Goal: Transaction & Acquisition: Purchase product/service

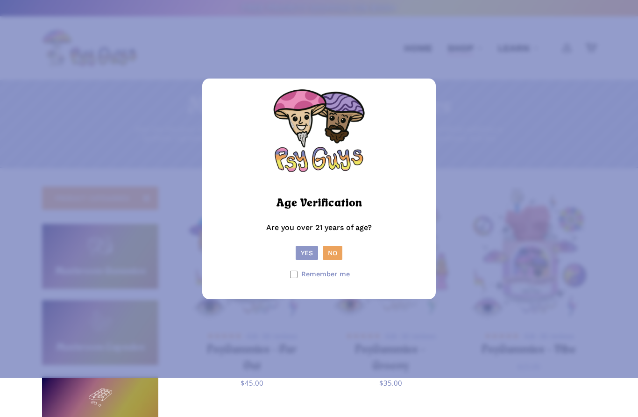
click at [305, 260] on button "Yes" at bounding box center [307, 253] width 22 height 14
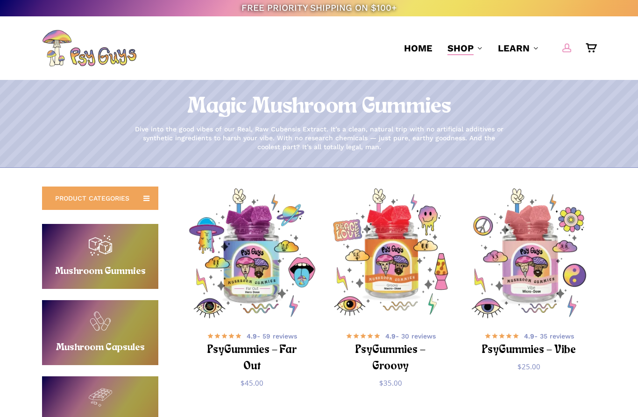
click at [568, 50] on span "Main Menu" at bounding box center [567, 47] width 9 height 9
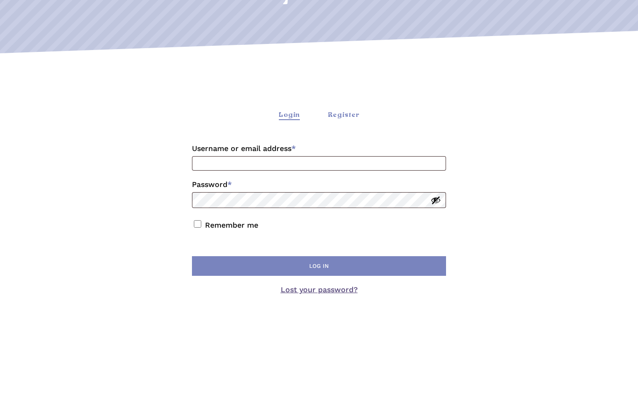
scroll to position [146, 0]
click at [343, 118] on div "Register" at bounding box center [344, 115] width 32 height 10
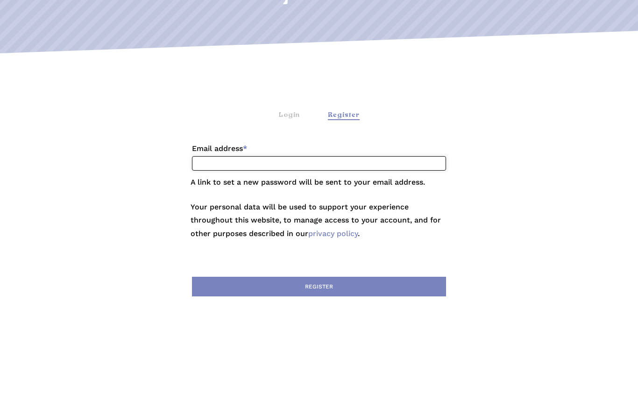
click at [274, 163] on input "Email address * Required" at bounding box center [319, 163] width 254 height 14
type input "**********"
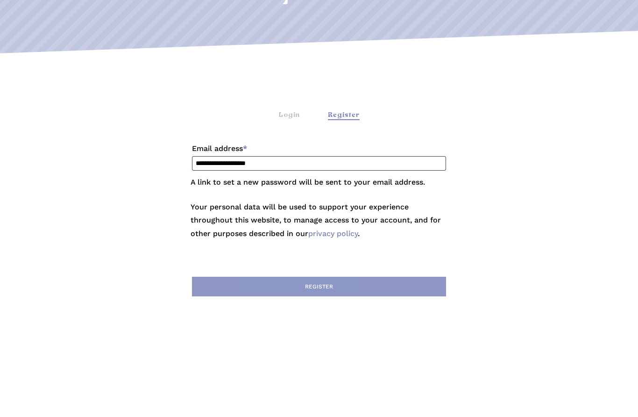
scroll to position [146, 0]
click at [334, 286] on button "Register" at bounding box center [319, 287] width 254 height 20
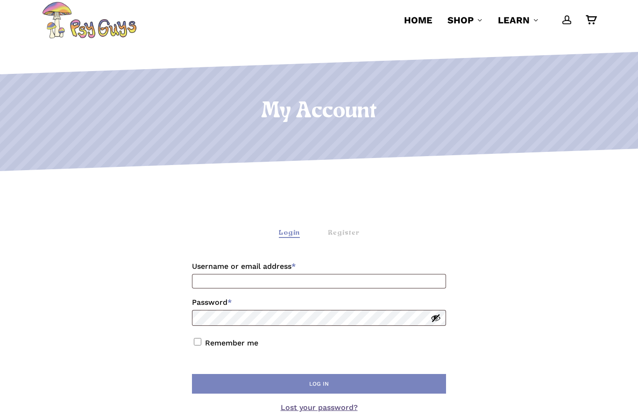
scroll to position [66, 0]
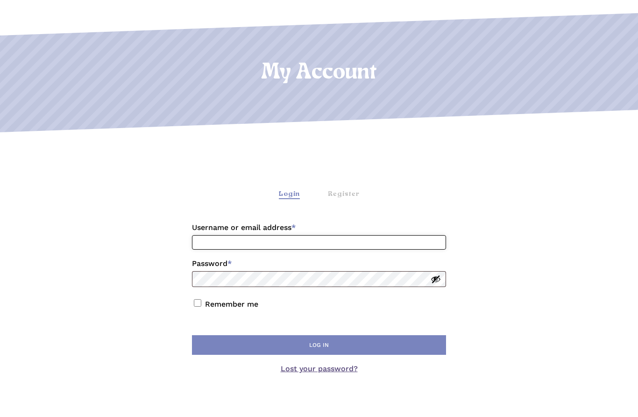
click at [208, 241] on input "Username or email address * Required" at bounding box center [319, 242] width 254 height 14
type input "**********"
click at [439, 279] on button "Show password" at bounding box center [436, 279] width 10 height 10
click at [439, 279] on button "Hide password" at bounding box center [436, 279] width 10 height 10
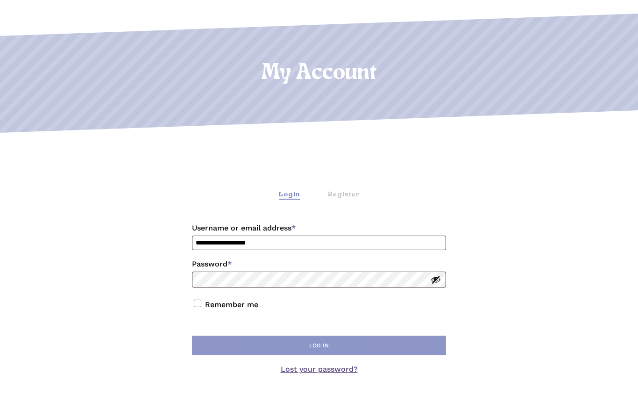
click at [335, 349] on button "Log in" at bounding box center [319, 345] width 254 height 20
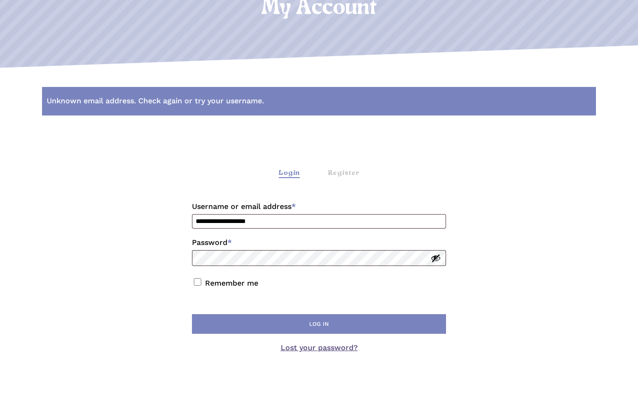
scroll to position [120, 0]
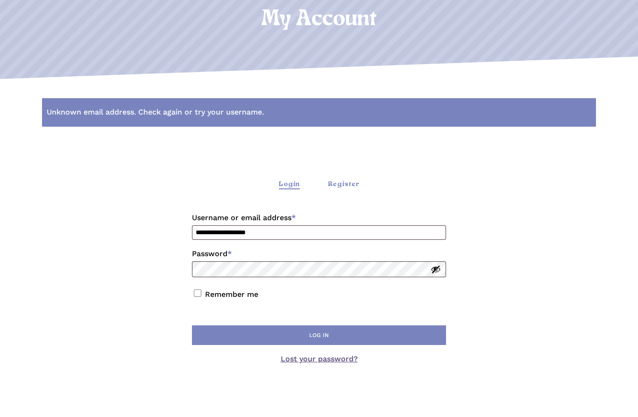
click at [346, 184] on div "Register" at bounding box center [344, 184] width 32 height 10
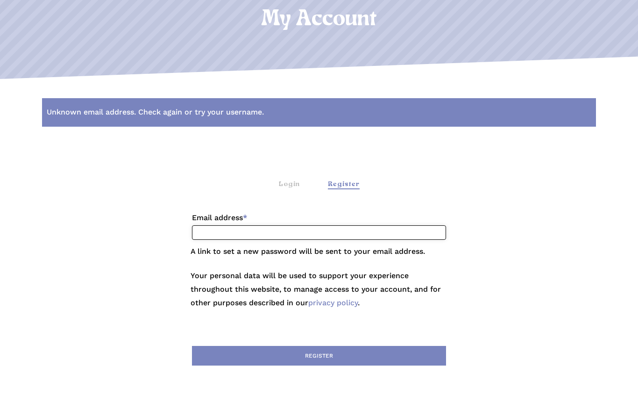
click at [204, 228] on input "Email address * Required" at bounding box center [319, 232] width 254 height 14
click at [200, 234] on input "**********" at bounding box center [319, 232] width 254 height 14
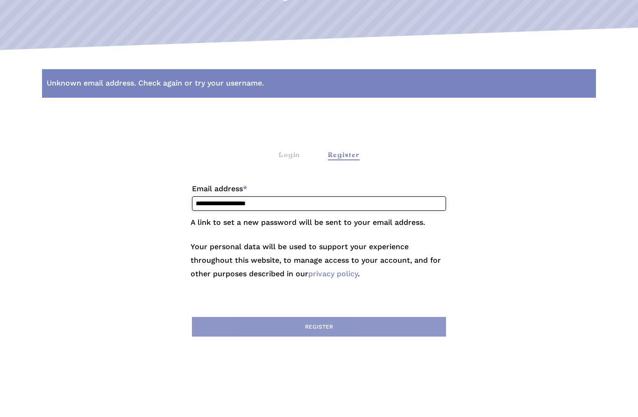
type input "**********"
click at [303, 346] on button "Register" at bounding box center [319, 356] width 254 height 20
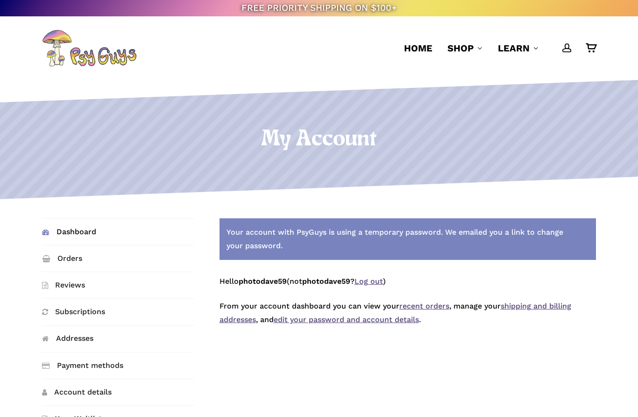
click at [378, 280] on link "Log out" at bounding box center [369, 281] width 29 height 9
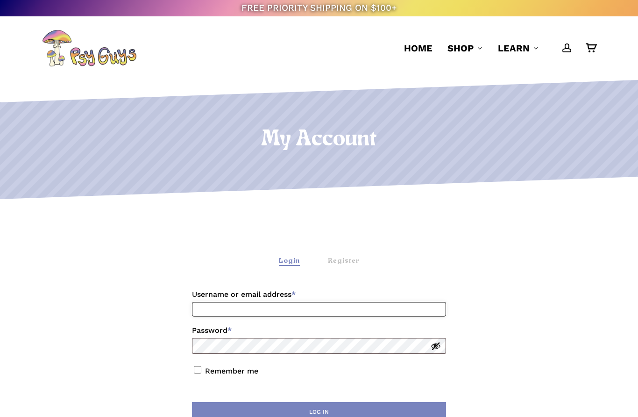
click at [257, 311] on input "Username or email address * Required" at bounding box center [319, 309] width 254 height 14
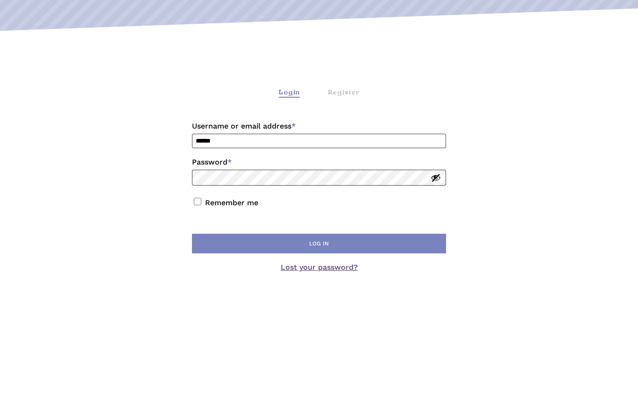
scroll to position [168, 0]
click at [214, 141] on input "******" at bounding box center [319, 141] width 254 height 14
type input "**********"
click at [435, 178] on button "Show password" at bounding box center [436, 178] width 10 height 10
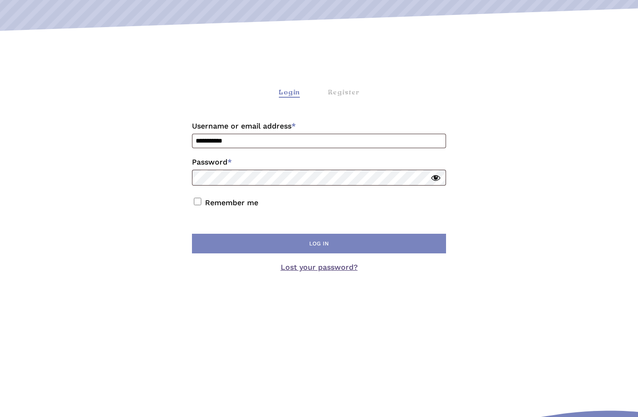
click at [435, 178] on button "Hide password" at bounding box center [436, 178] width 10 height 10
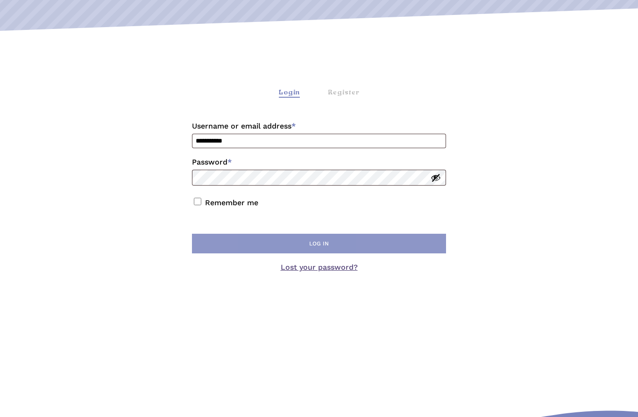
click at [332, 246] on button "Log in" at bounding box center [319, 244] width 254 height 20
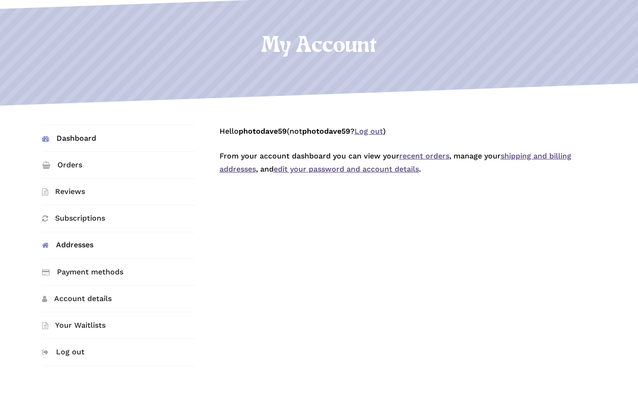
scroll to position [101, 0]
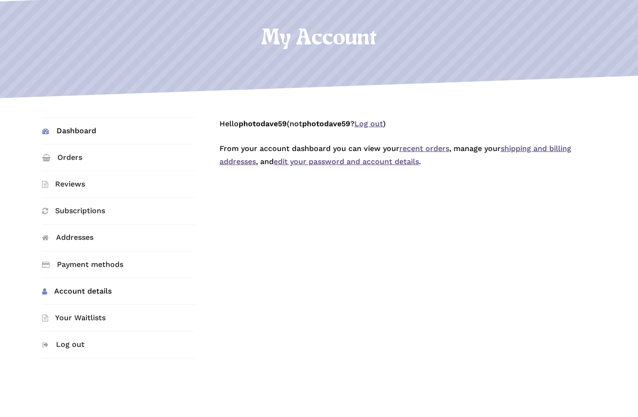
click at [77, 288] on link "Account details" at bounding box center [118, 291] width 152 height 26
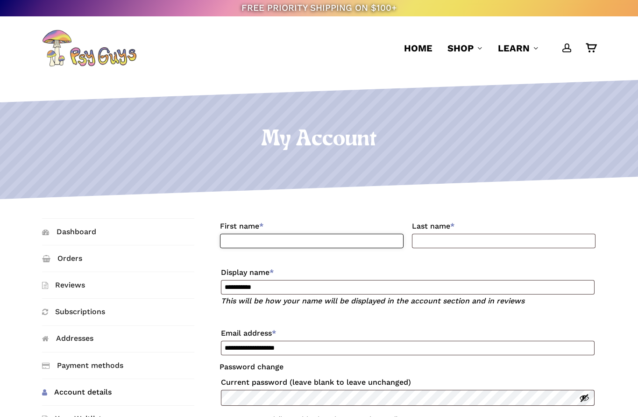
click at [232, 243] on input "First name *" at bounding box center [312, 241] width 184 height 14
type input "*****"
click at [429, 242] on input "Last name *" at bounding box center [504, 241] width 184 height 14
type input "******"
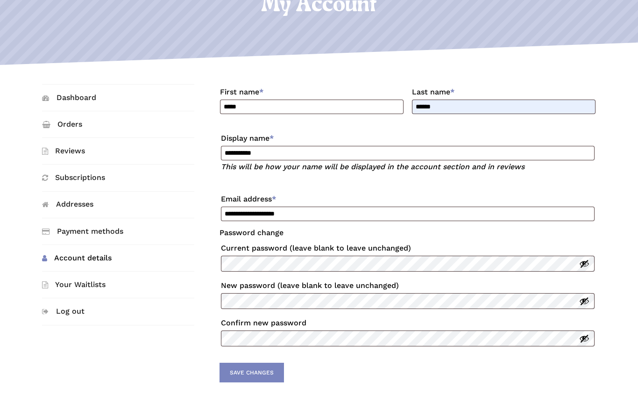
scroll to position [131, 0]
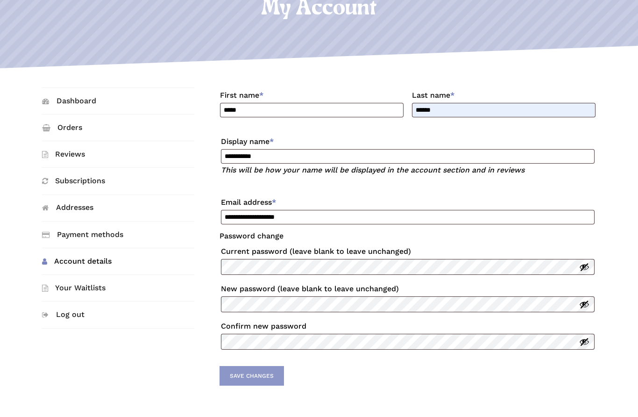
click at [259, 383] on button "Save changes" at bounding box center [252, 376] width 64 height 20
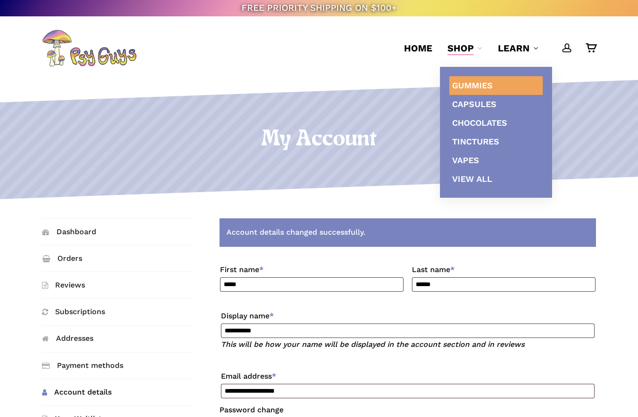
click at [474, 83] on span "Gummies" at bounding box center [472, 85] width 41 height 10
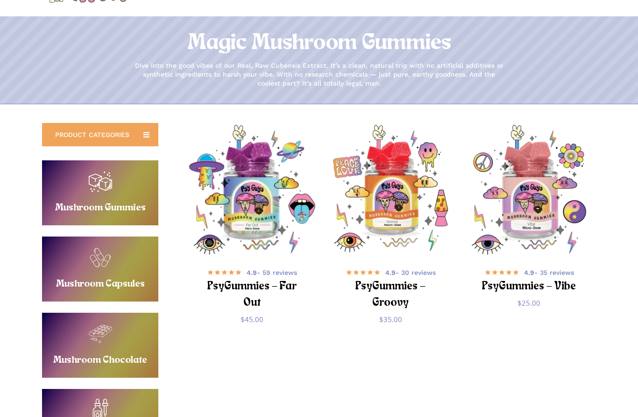
scroll to position [48, 0]
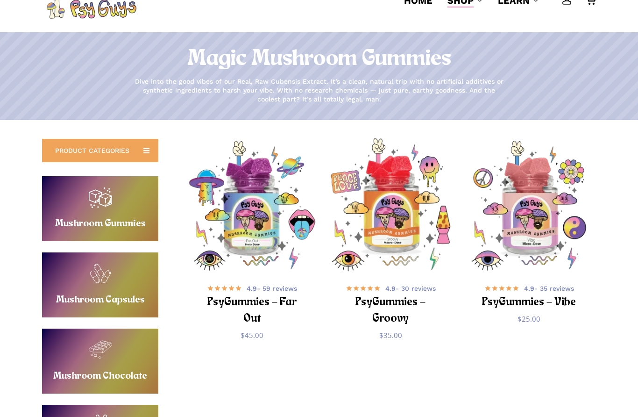
click at [405, 221] on img "PsyGummies - Groovy" at bounding box center [391, 206] width 136 height 136
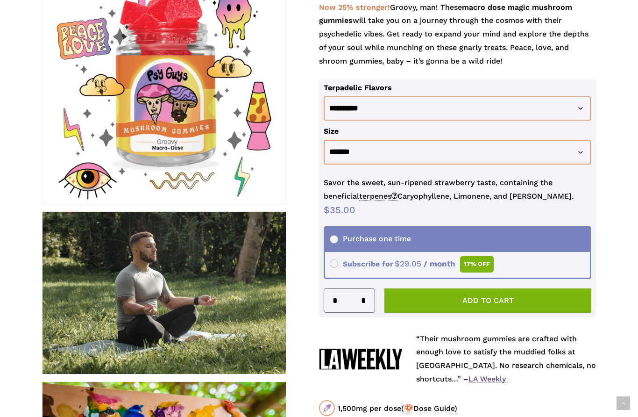
scroll to position [194, 0]
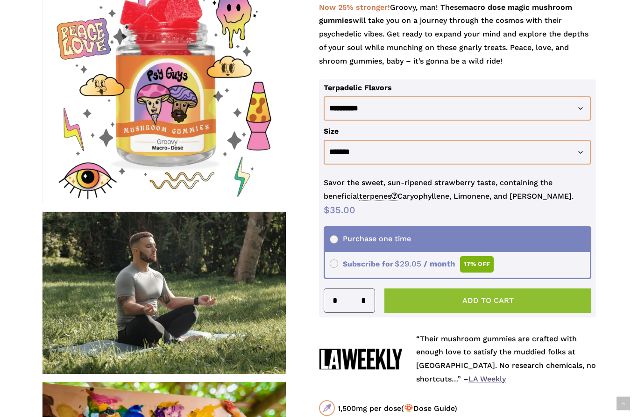
click at [485, 299] on button "Add to cart" at bounding box center [488, 300] width 207 height 24
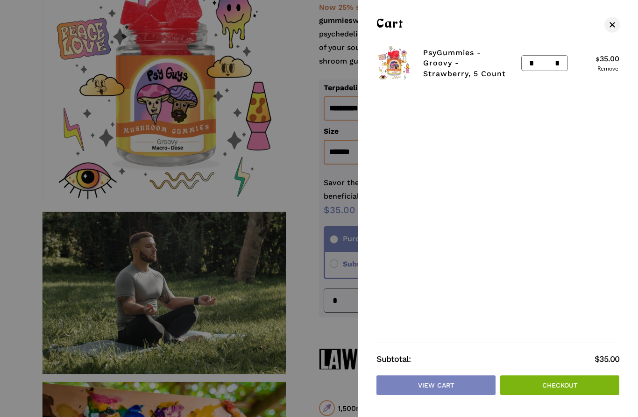
click at [293, 167] on div at bounding box center [319, 208] width 638 height 417
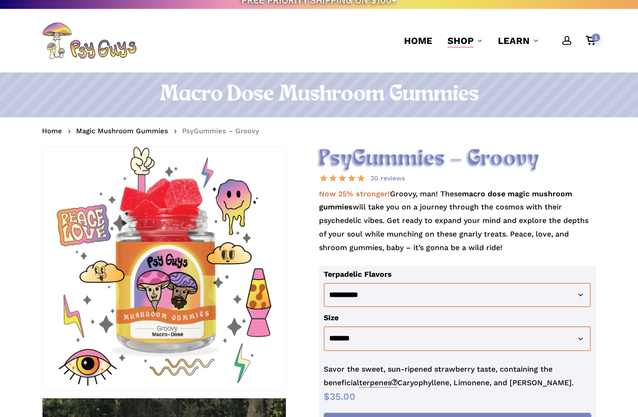
scroll to position [0, 0]
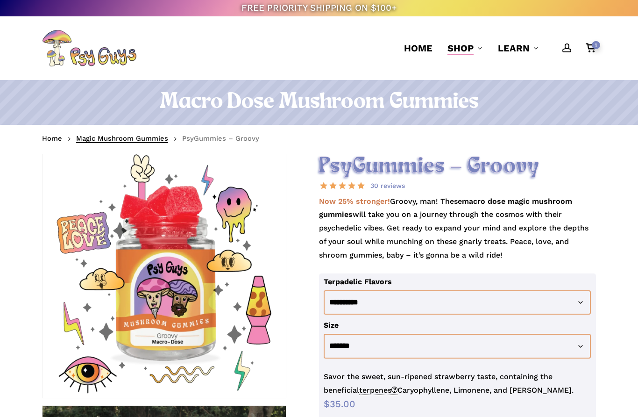
click at [110, 141] on link "Magic Mushroom Gummies" at bounding box center [122, 138] width 92 height 9
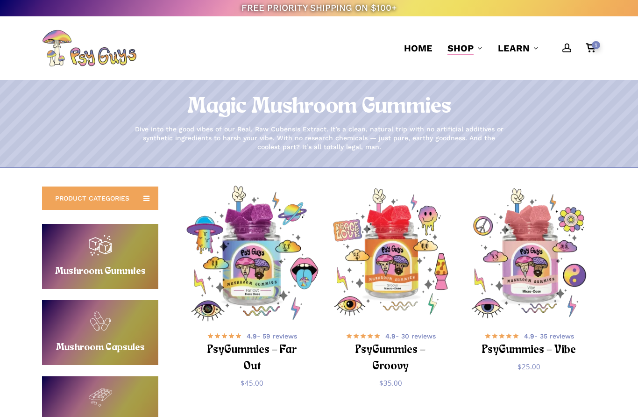
click at [257, 276] on img "PsyGummies - Far Out" at bounding box center [253, 254] width 136 height 136
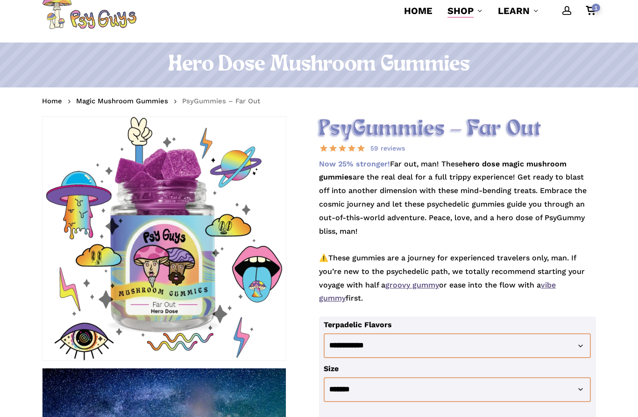
scroll to position [51, 0]
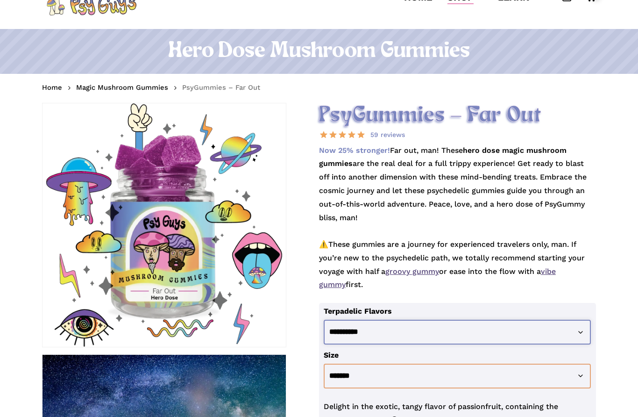
select select "**********"
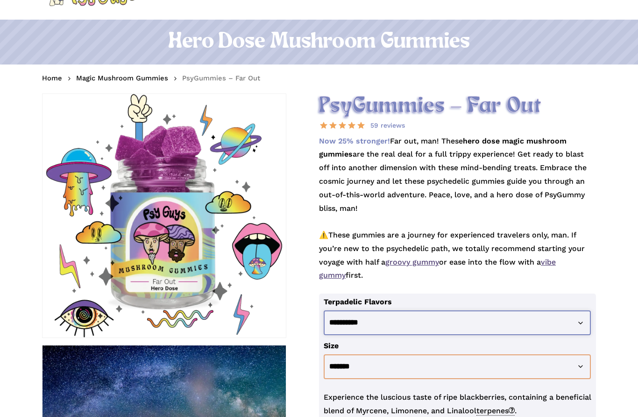
scroll to position [0, 0]
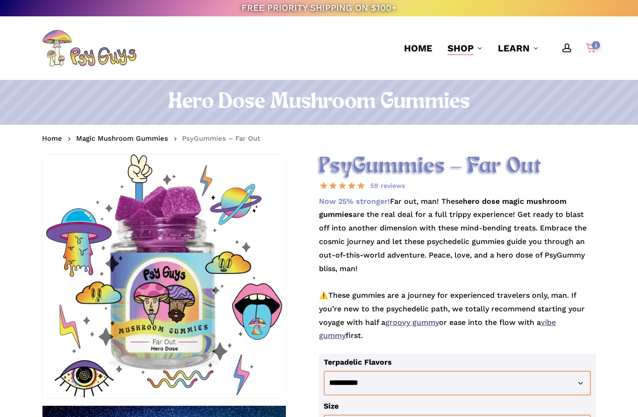
click at [593, 50] on div "1" at bounding box center [595, 46] width 10 height 10
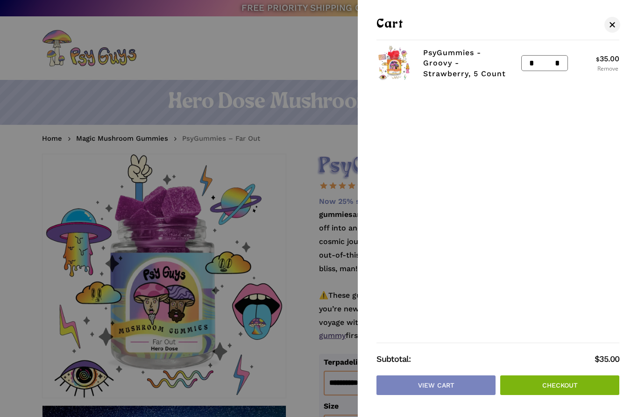
click at [612, 71] on link "Remove" at bounding box center [607, 69] width 23 height 6
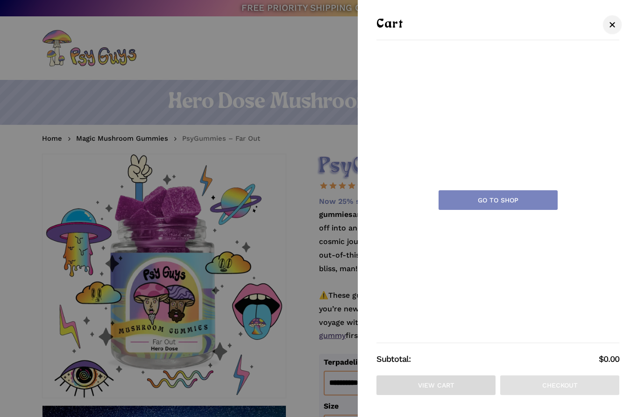
click at [613, 26] on span "Cart" at bounding box center [612, 24] width 9 height 7
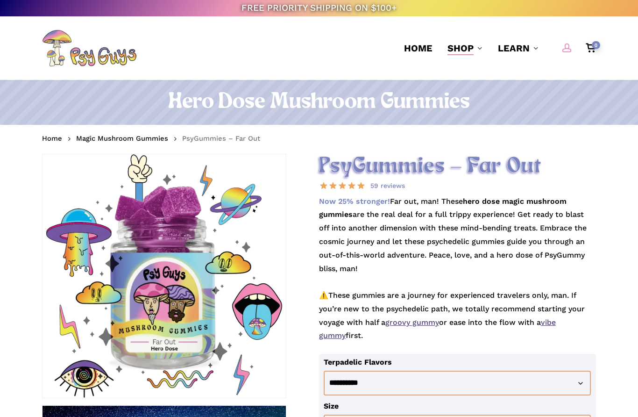
click at [566, 53] on link "account" at bounding box center [567, 48] width 11 height 10
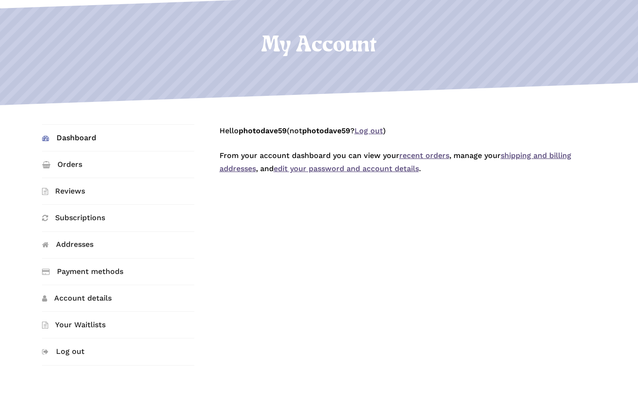
scroll to position [103, 0]
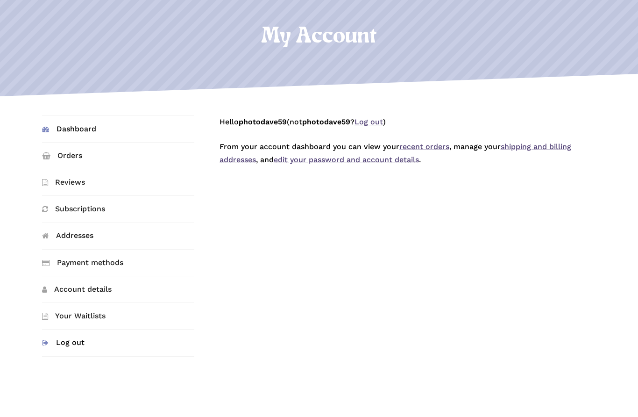
click at [67, 341] on link "Log out" at bounding box center [118, 342] width 152 height 26
